Goal: Task Accomplishment & Management: Manage account settings

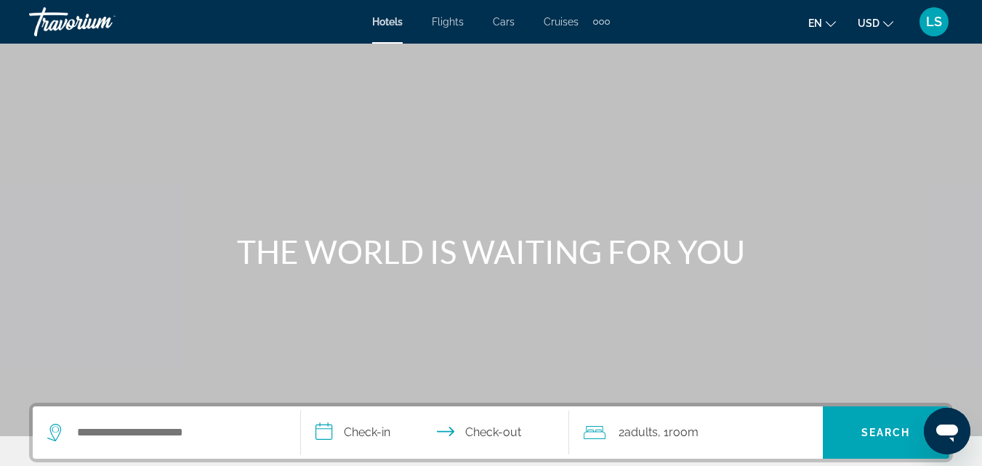
click at [932, 23] on span "LS" at bounding box center [934, 22] width 16 height 15
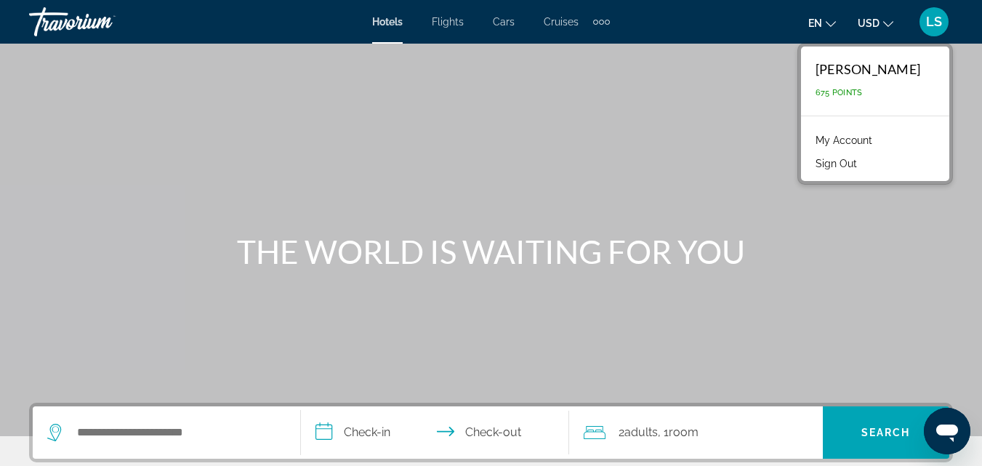
click at [861, 134] on link "My Account" at bounding box center [844, 140] width 71 height 19
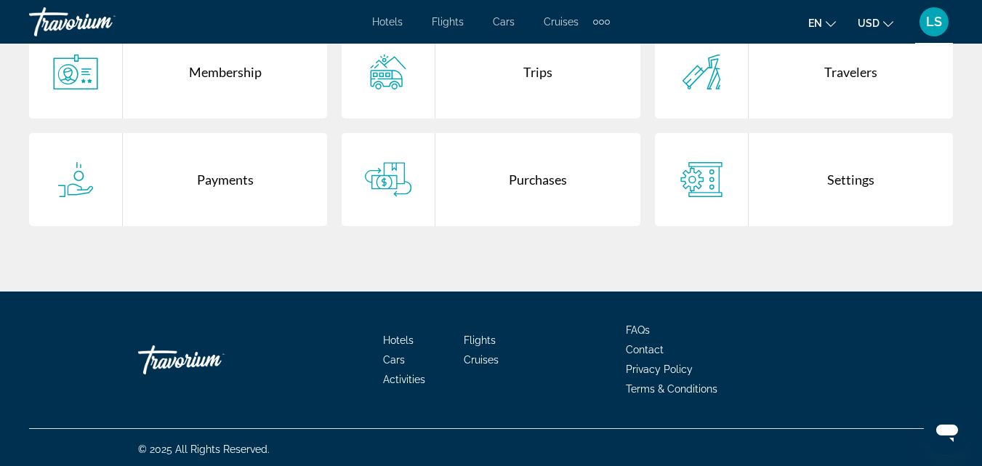
scroll to position [414, 0]
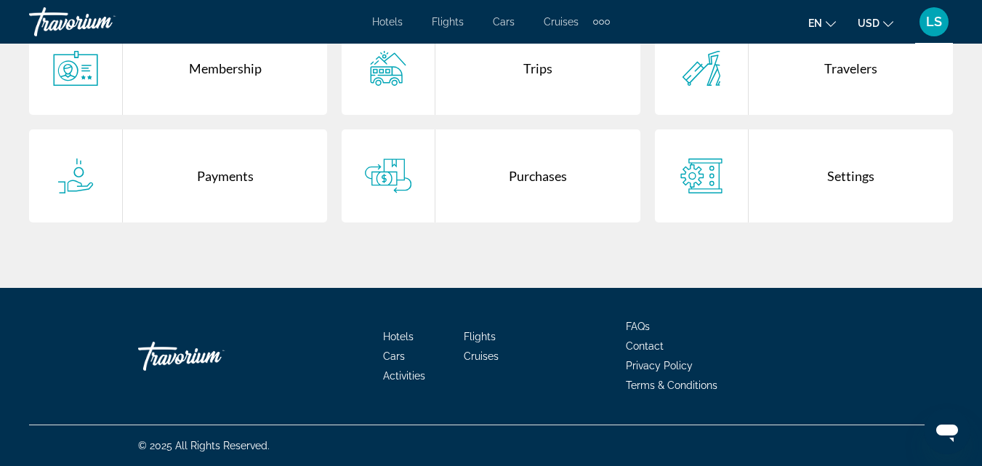
click at [577, 152] on div "Purchases" at bounding box center [538, 175] width 204 height 93
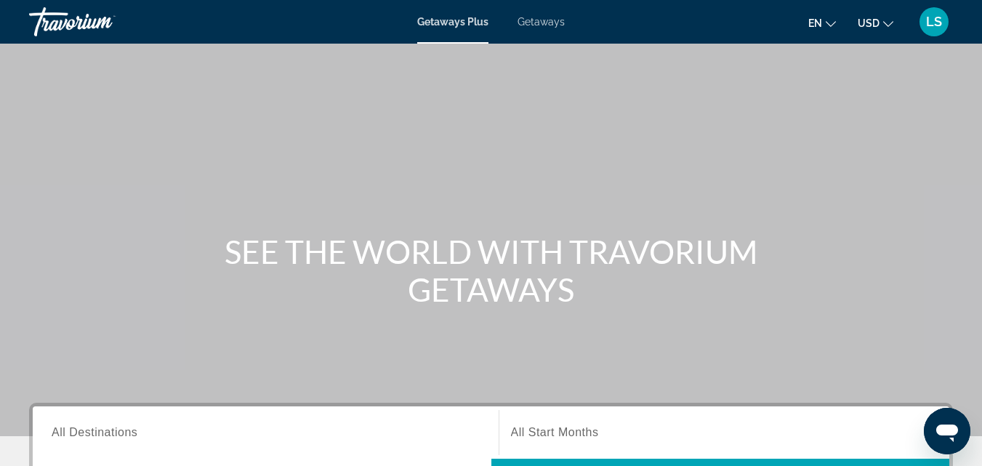
click at [937, 21] on span "LS" at bounding box center [934, 22] width 16 height 15
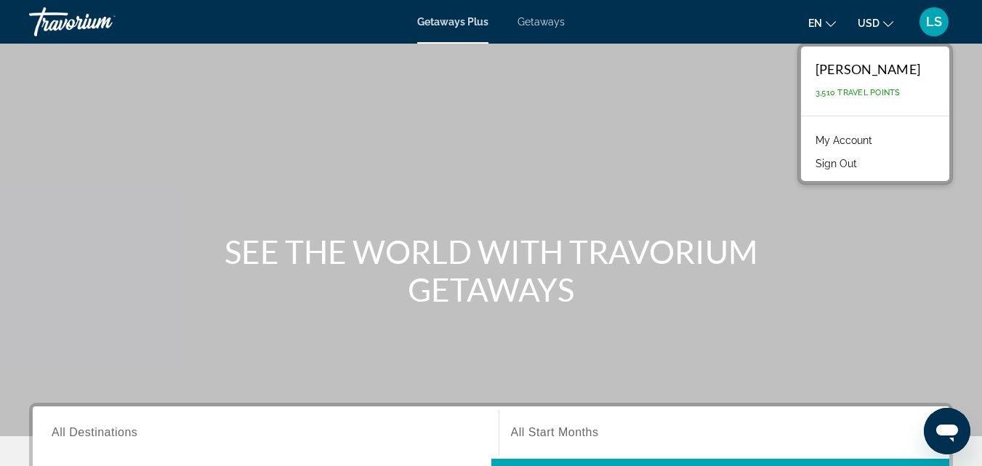
click at [873, 140] on link "My Account" at bounding box center [844, 140] width 71 height 19
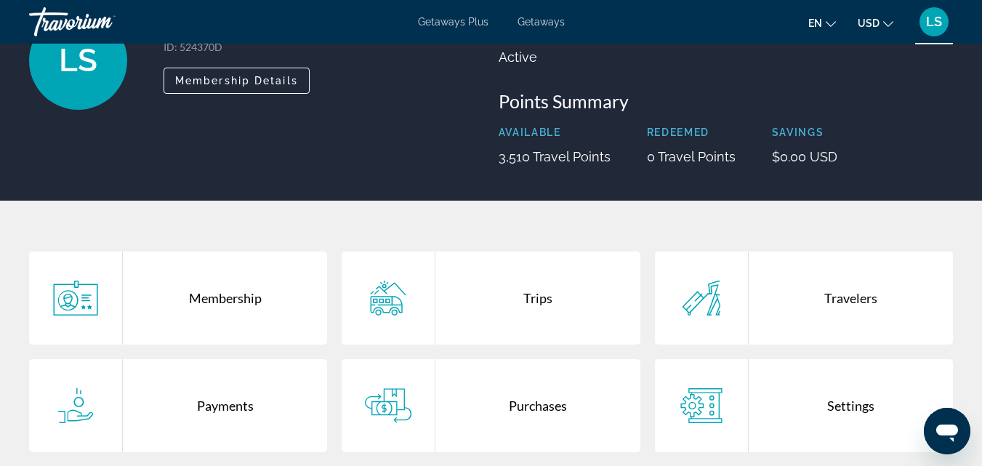
scroll to position [218, 0]
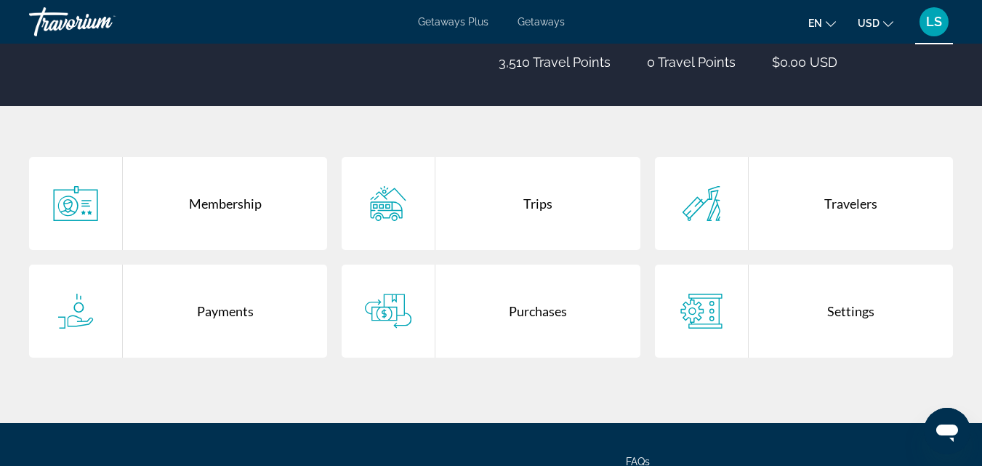
click at [556, 309] on div "Purchases" at bounding box center [538, 311] width 204 height 93
